Goal: Transaction & Acquisition: Purchase product/service

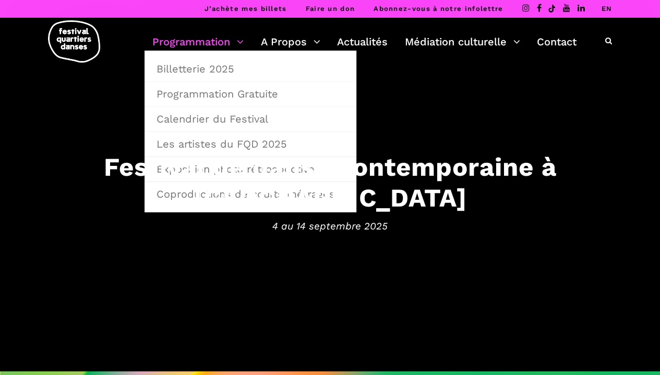
click at [219, 37] on link "Programmation" at bounding box center [197, 42] width 91 height 18
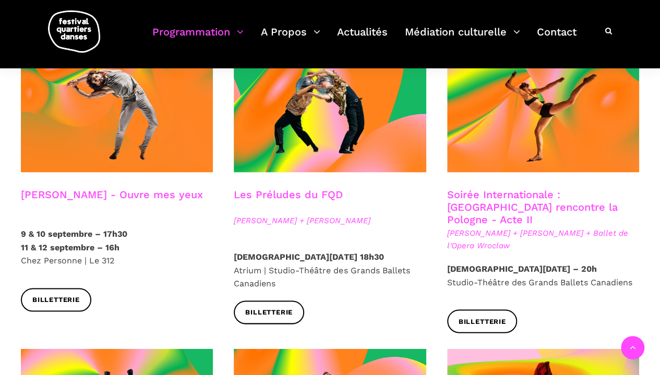
scroll to position [916, 0]
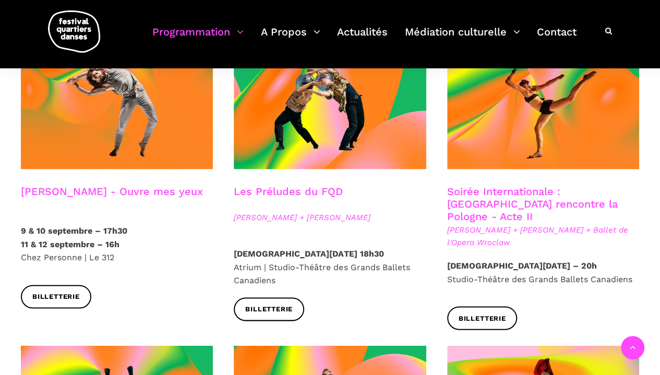
click at [581, 185] on link "Soirée Internationale : Montréal rencontre la Pologne - Acte II" at bounding box center [532, 204] width 171 height 38
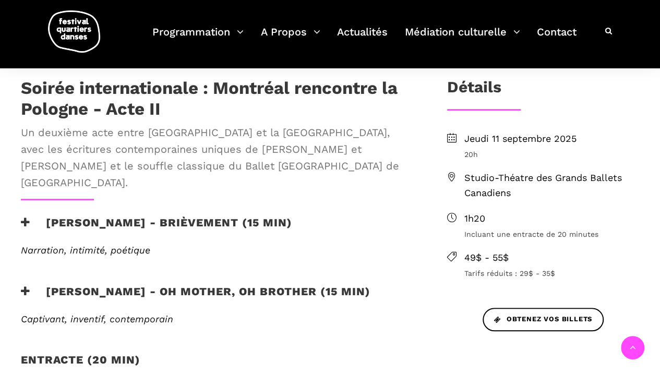
scroll to position [275, 0]
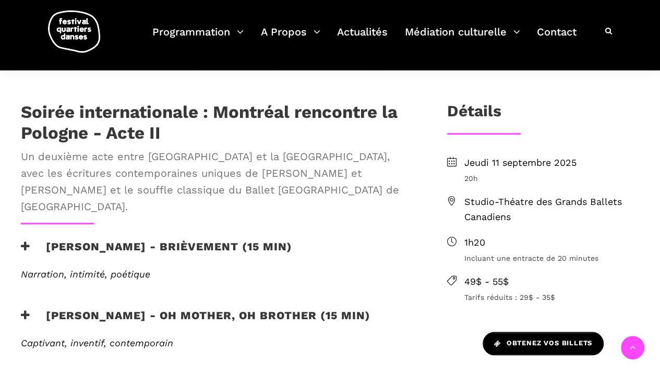
click at [569, 340] on span "Obtenez vos billets" at bounding box center [543, 343] width 98 height 11
